Goal: Transaction & Acquisition: Purchase product/service

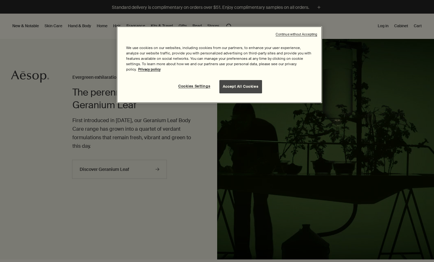
click at [246, 84] on button "Accept All Cookies" at bounding box center [240, 86] width 43 height 13
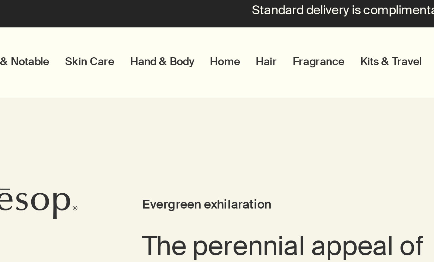
click at [67, 22] on link "Hand & Body" at bounding box center [80, 26] width 26 height 8
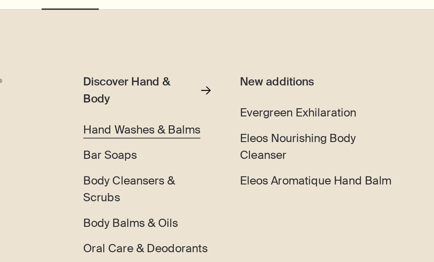
click at [85, 76] on span "Hand Washes & Balms" at bounding box center [111, 79] width 52 height 7
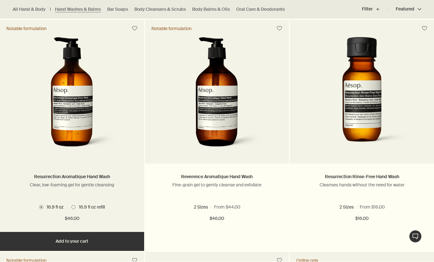
scroll to position [412, 0]
click at [106, 241] on button "Add Add to your cart" at bounding box center [72, 241] width 144 height 19
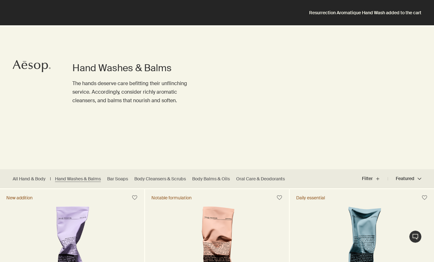
scroll to position [0, 0]
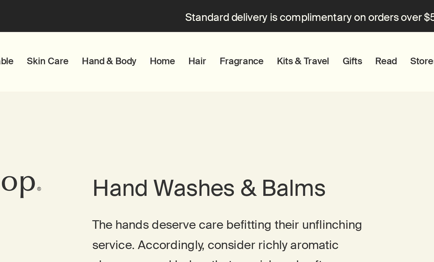
click at [67, 27] on link "Hand & Body" at bounding box center [80, 26] width 26 height 8
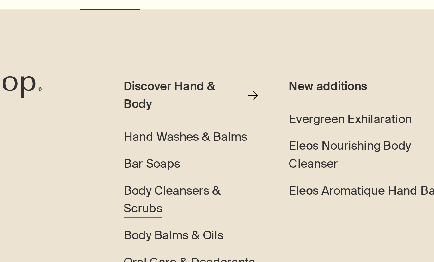
click at [85, 98] on span "Body Cleansers & Scrubs" at bounding box center [105, 105] width 41 height 14
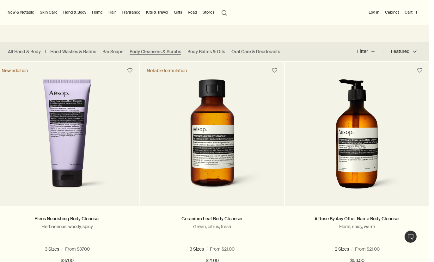
scroll to position [160, 0]
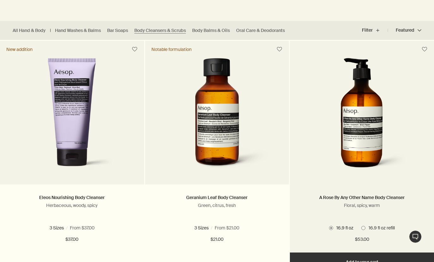
click at [369, 141] on img at bounding box center [362, 116] width 95 height 117
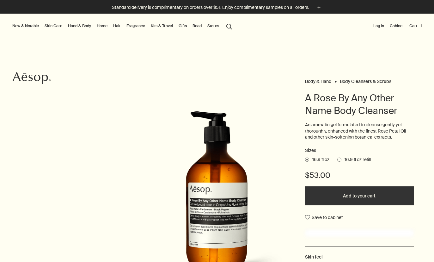
click at [371, 194] on button "Add to your cart" at bounding box center [359, 195] width 108 height 19
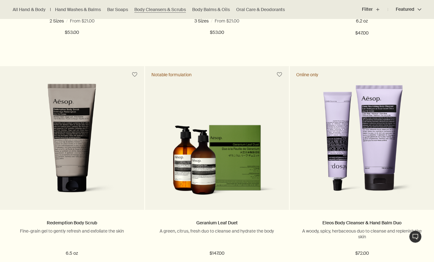
scroll to position [614, 0]
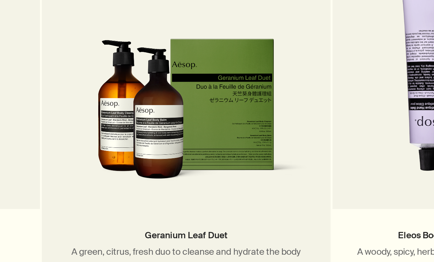
click at [155, 109] on img at bounding box center [217, 147] width 125 height 76
